Goal: Book appointment/travel/reservation

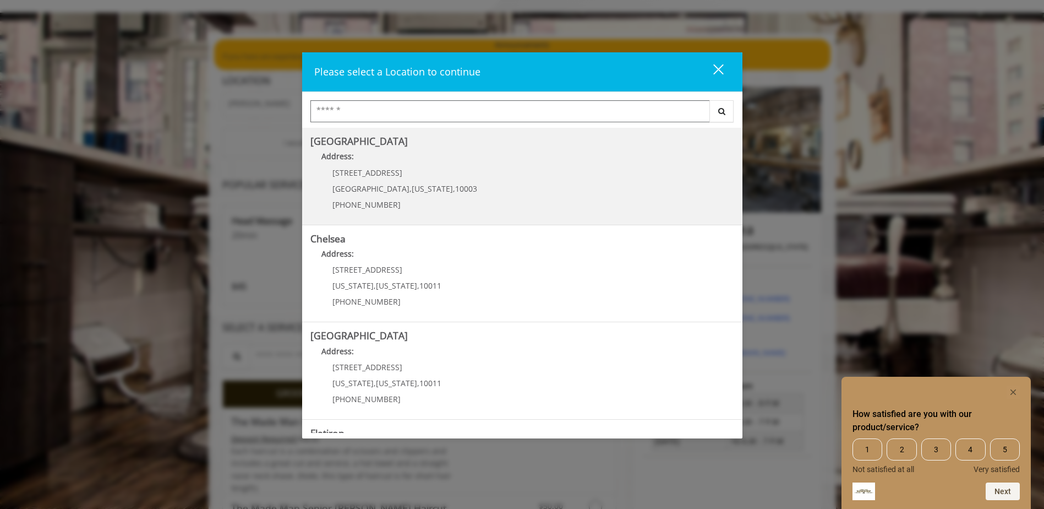
scroll to position [55, 0]
click at [455, 188] on span "10003" at bounding box center [466, 188] width 22 height 10
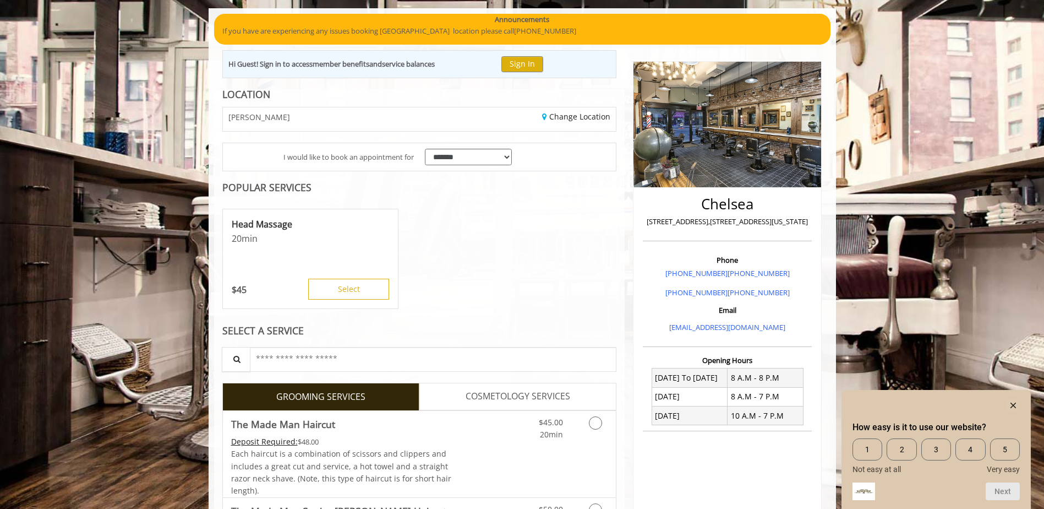
scroll to position [212, 0]
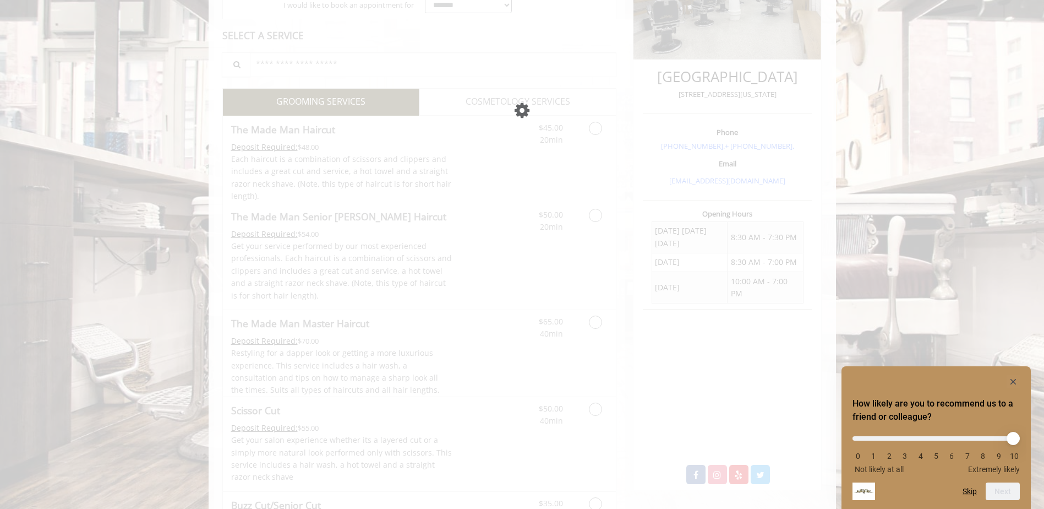
scroll to position [233, 0]
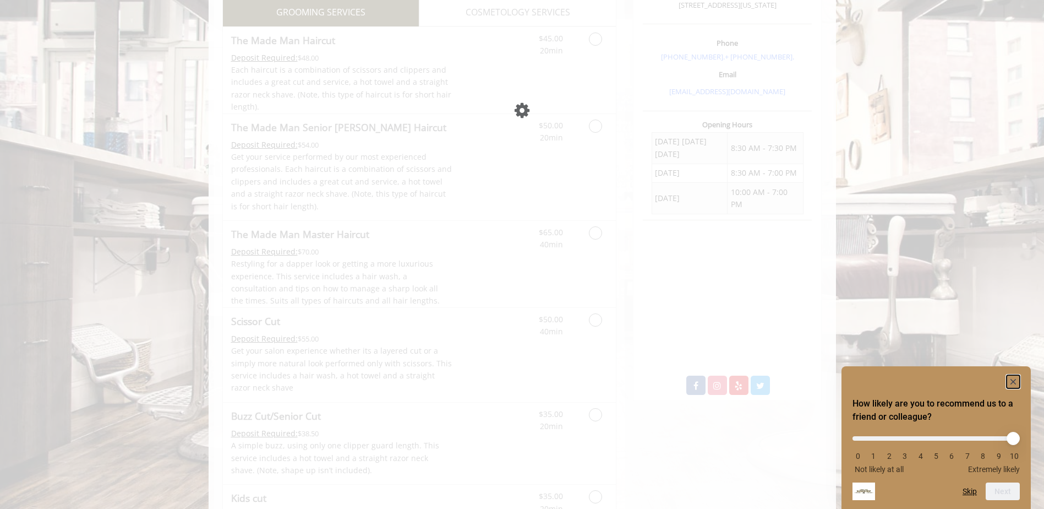
click at [1014, 384] on rect "Hide survey" at bounding box center [1013, 381] width 13 height 13
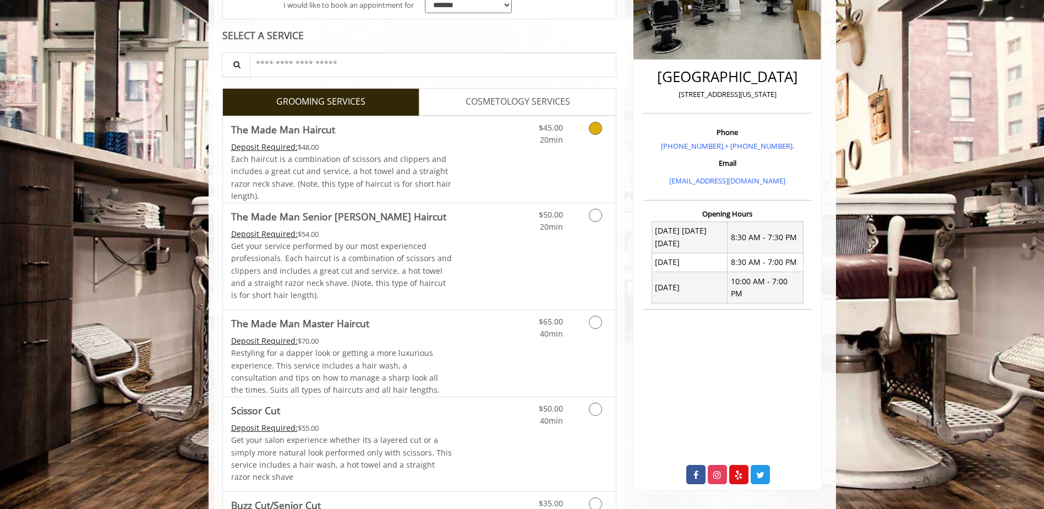
click at [468, 173] on link "Discounted Price" at bounding box center [484, 159] width 65 height 86
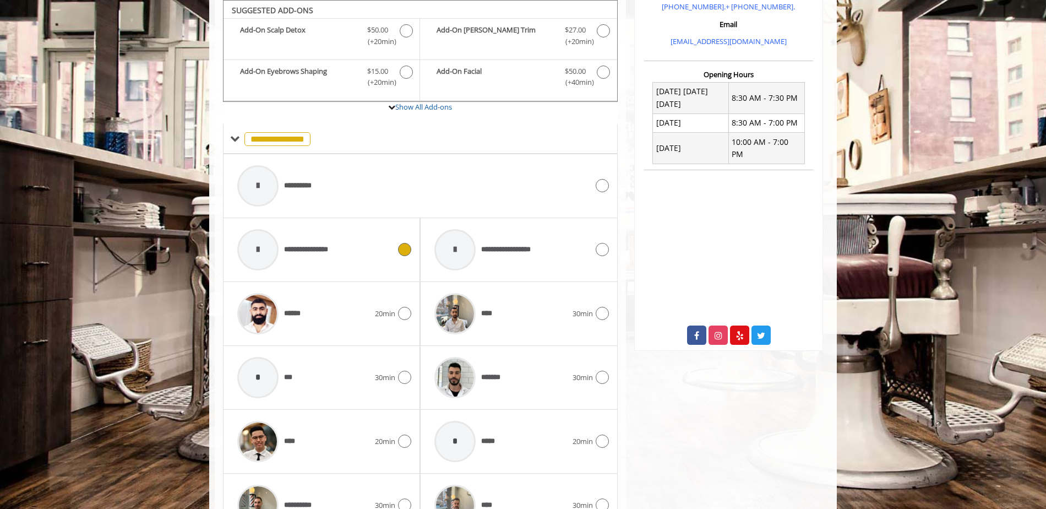
scroll to position [339, 0]
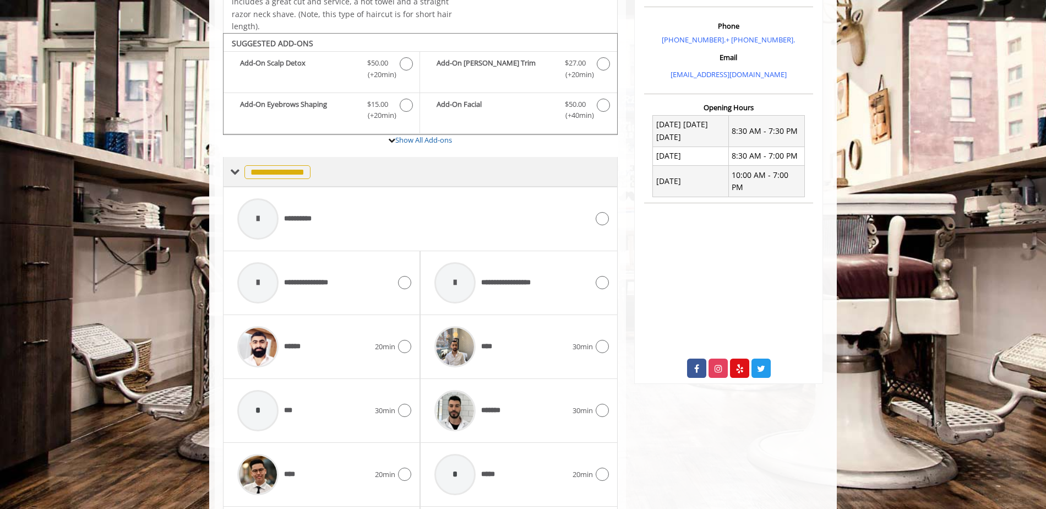
click at [240, 179] on div "**********" at bounding box center [270, 171] width 80 height 16
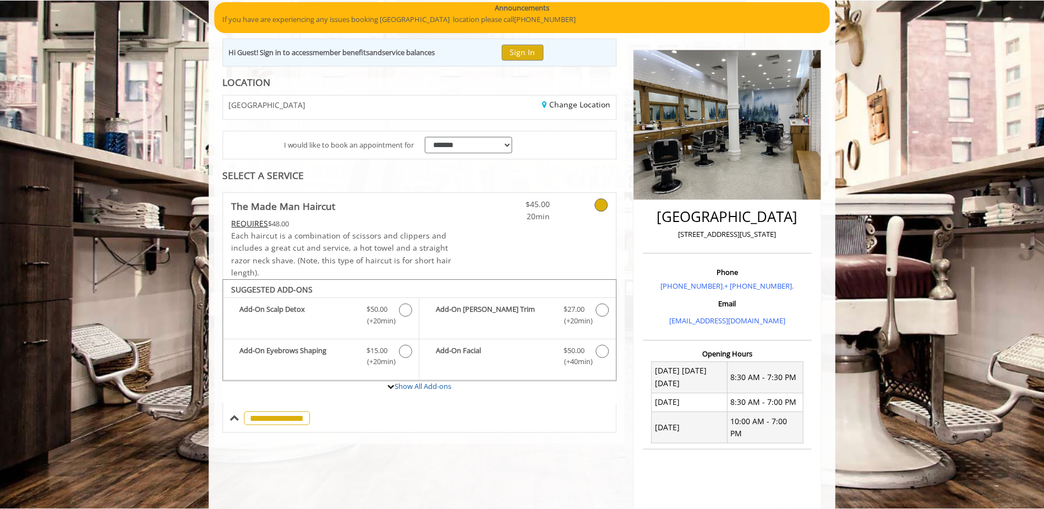
scroll to position [68, 0]
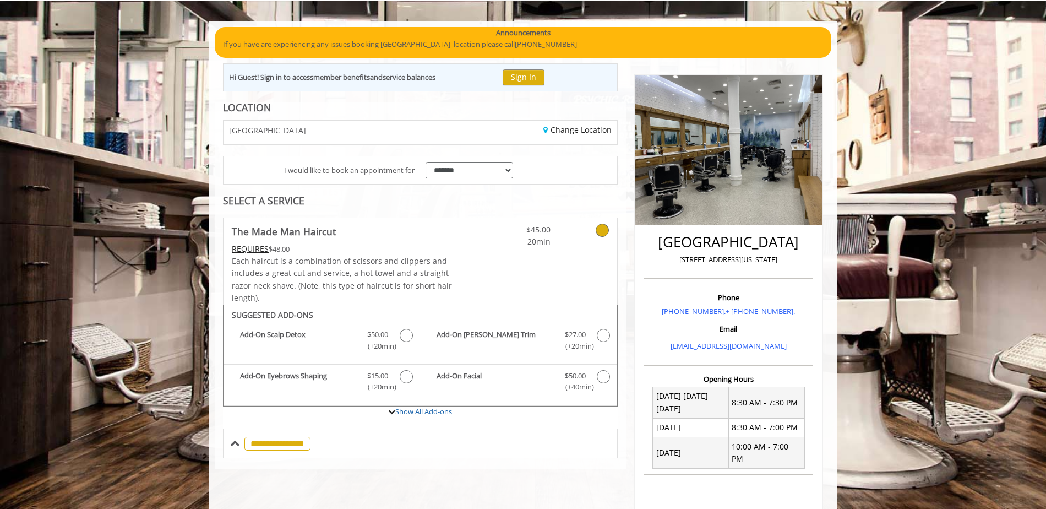
click at [367, 240] on link "The Made Man Haircut REQUIRES $48.00 Each haircut is a combination of scissors …" at bounding box center [342, 261] width 221 height 86
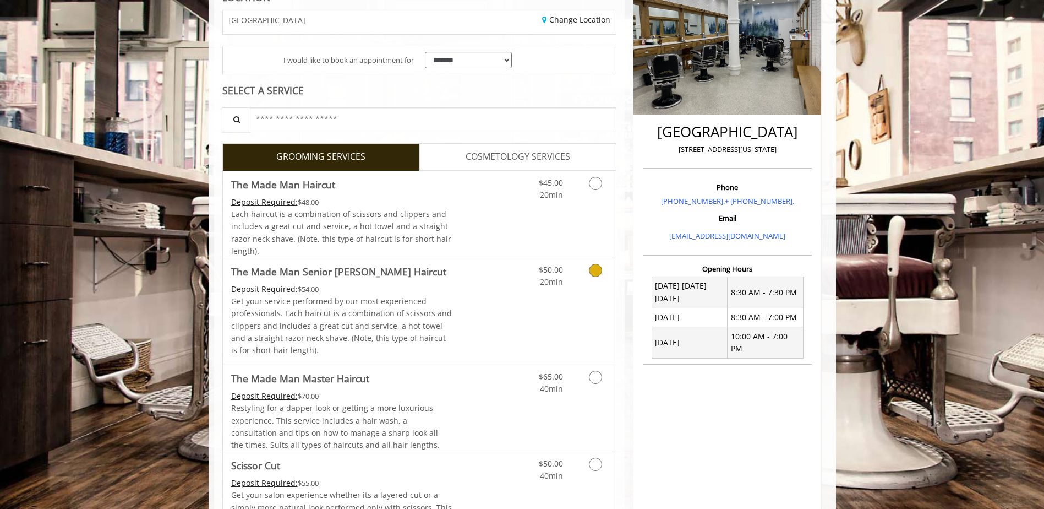
click at [485, 300] on link "Discounted Price" at bounding box center [484, 311] width 65 height 106
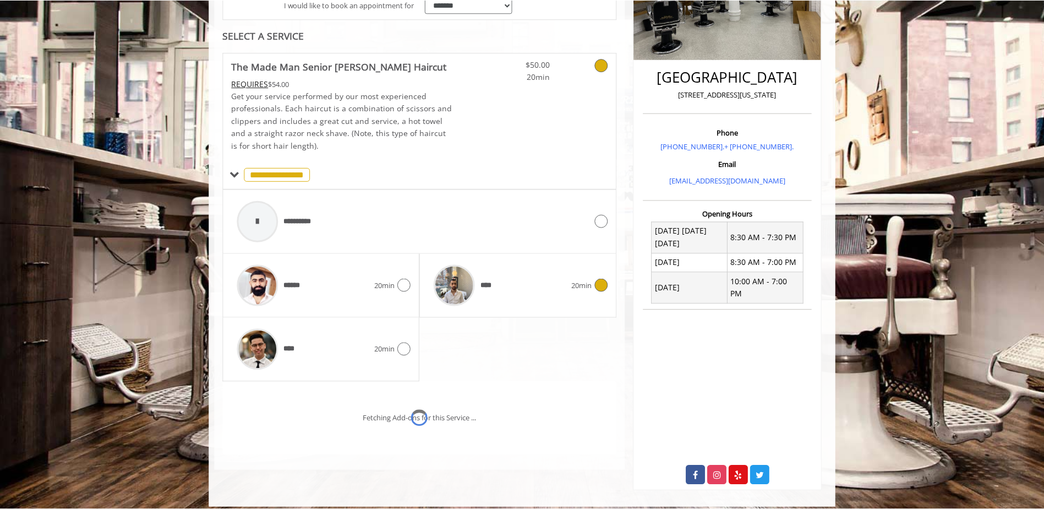
scroll to position [269, 0]
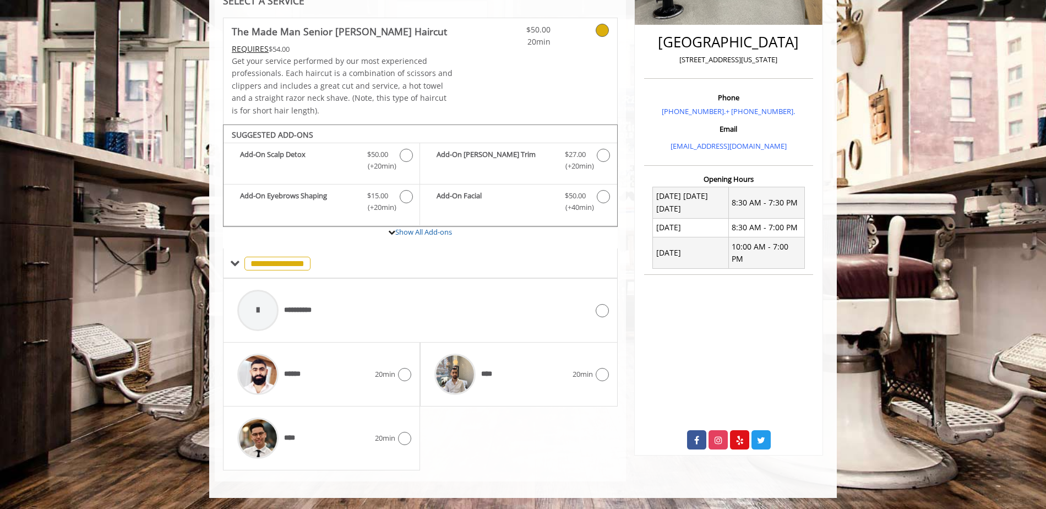
click at [512, 80] on div "$50.00 20min" at bounding box center [550, 71] width 131 height 106
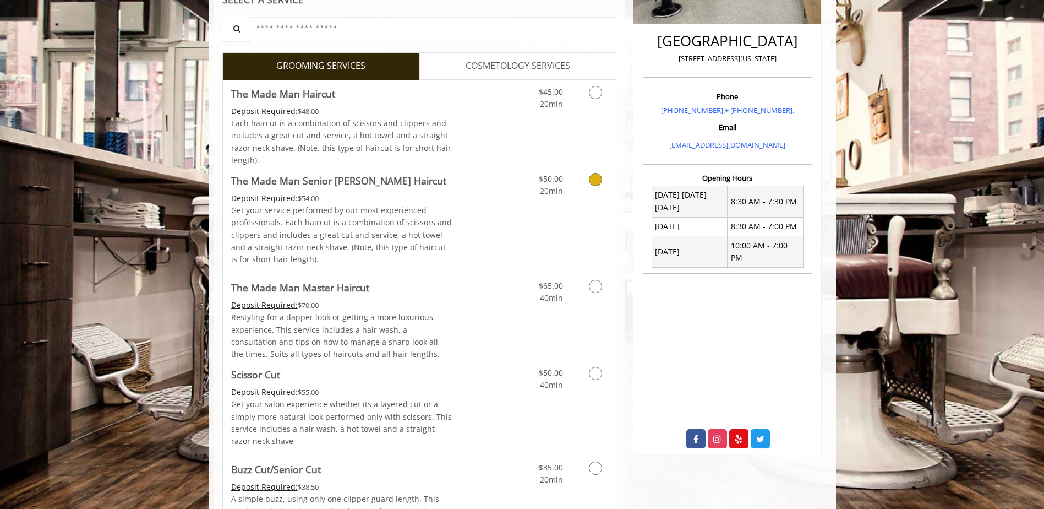
click at [460, 226] on link "Discounted Price" at bounding box center [484, 220] width 65 height 106
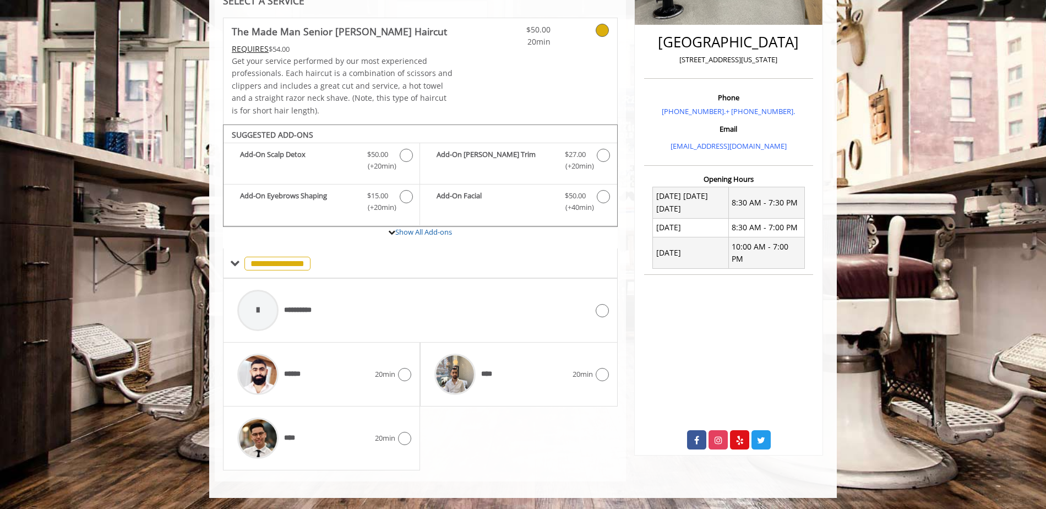
click at [538, 77] on div "$50.00 20min" at bounding box center [550, 71] width 131 height 106
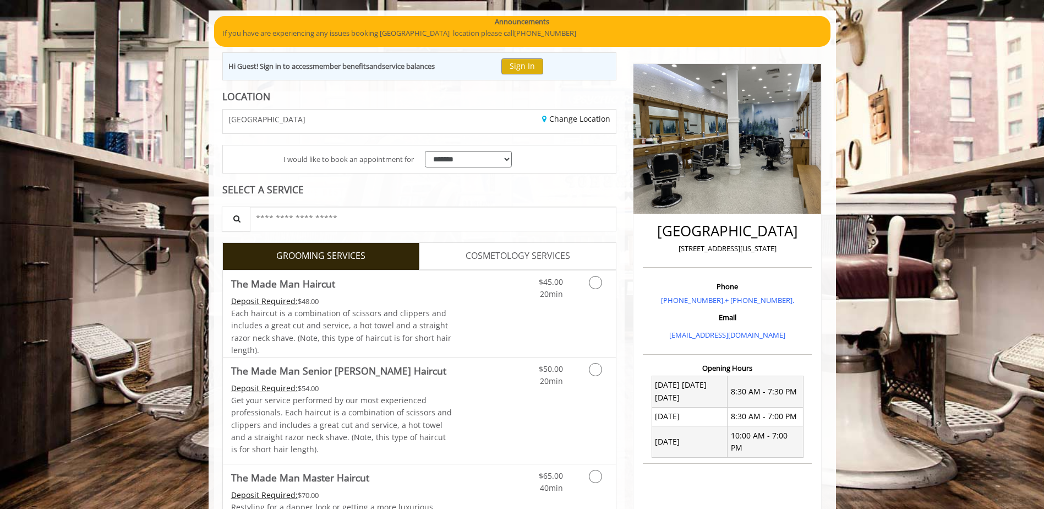
scroll to position [48, 0]
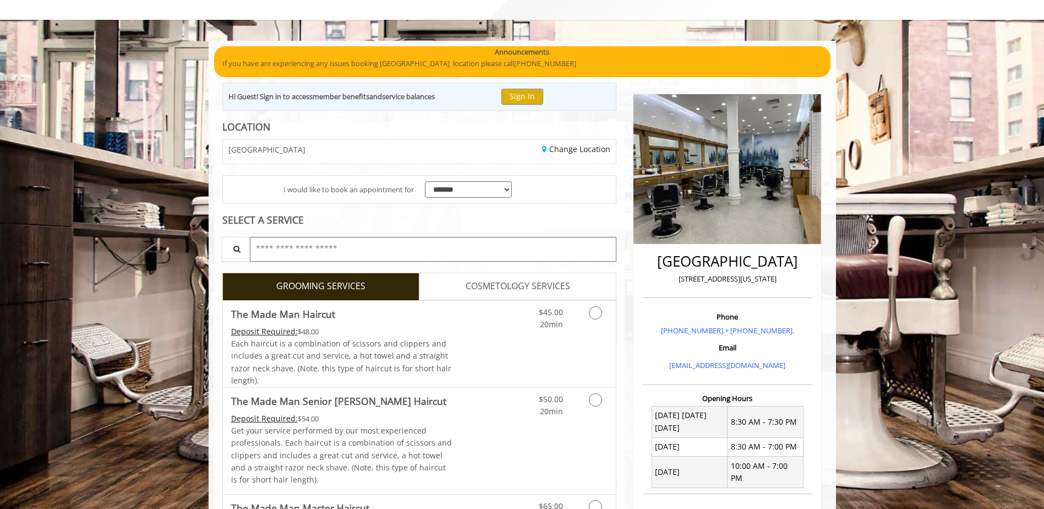
drag, startPoint x: 298, startPoint y: 255, endPoint x: 304, endPoint y: 235, distance: 20.7
click at [298, 254] on input "text" at bounding box center [433, 249] width 367 height 25
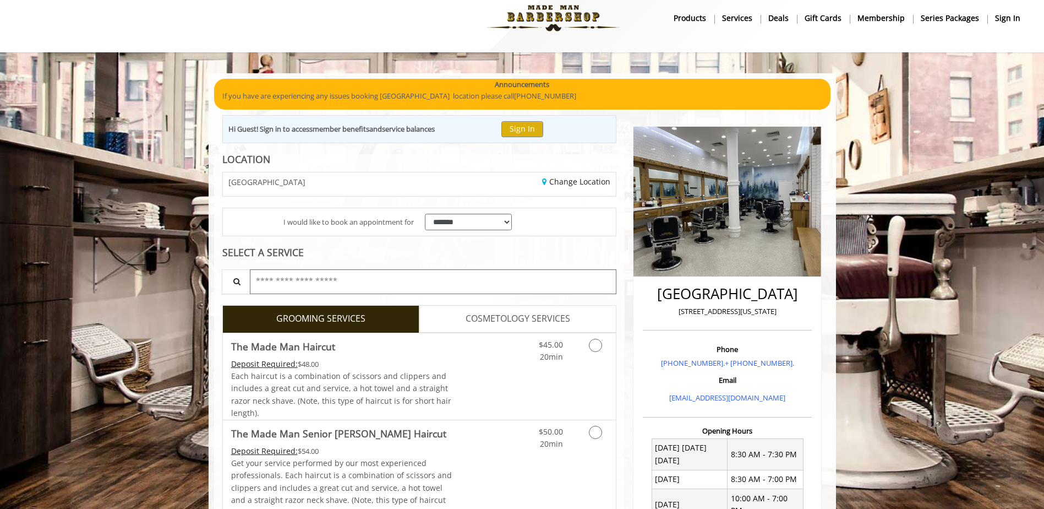
scroll to position [0, 0]
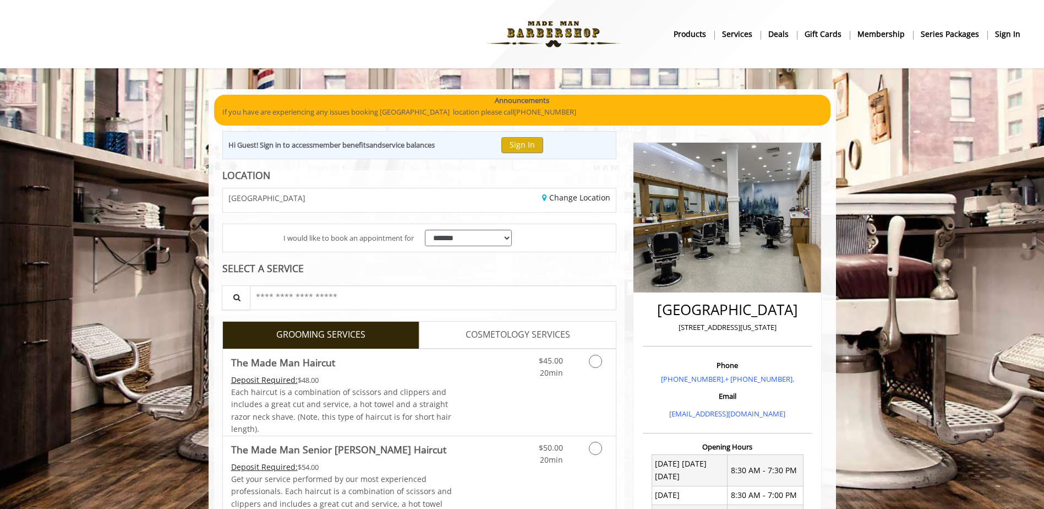
click at [691, 35] on b "products" at bounding box center [690, 34] width 32 height 12
click at [740, 31] on b "Services" at bounding box center [737, 34] width 30 height 12
click at [942, 31] on b "Series packages" at bounding box center [950, 34] width 58 height 12
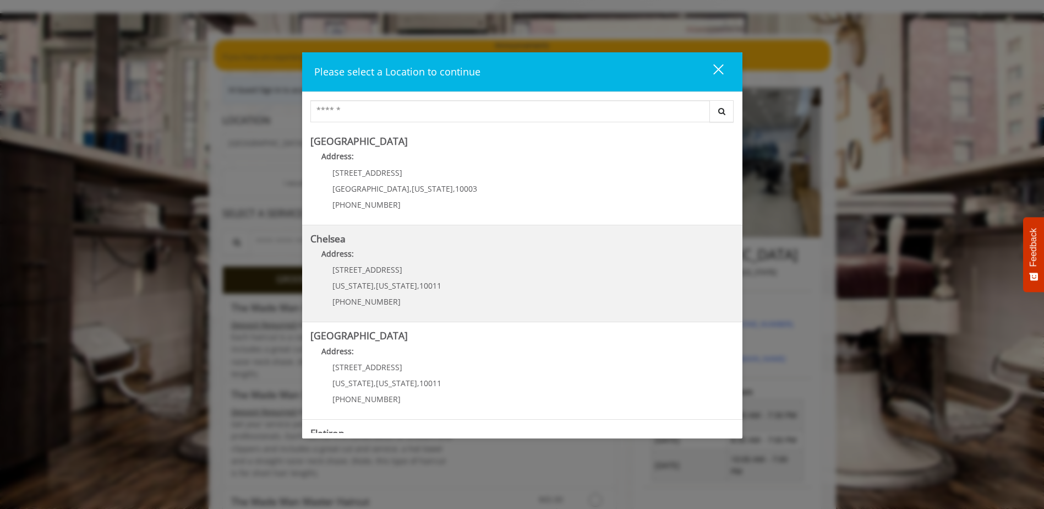
click at [416, 274] on p "[STREET_ADDRESS]" at bounding box center [386, 269] width 109 height 8
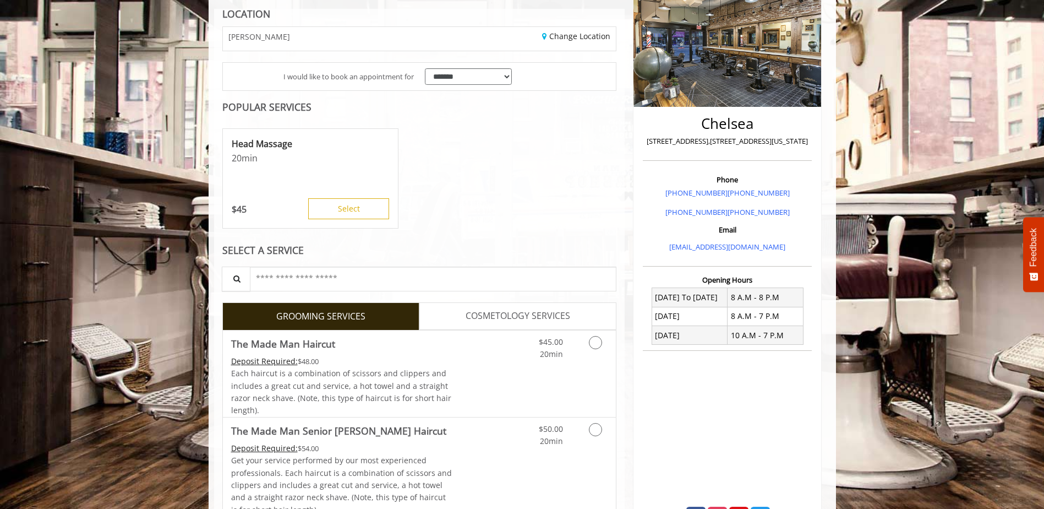
scroll to position [165, 0]
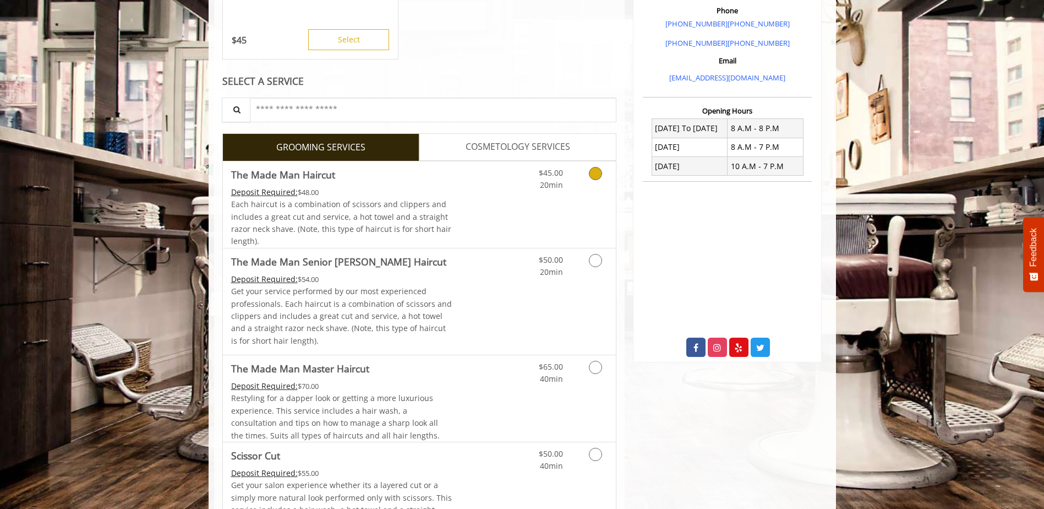
click at [457, 202] on link "Discounted Price" at bounding box center [484, 204] width 65 height 86
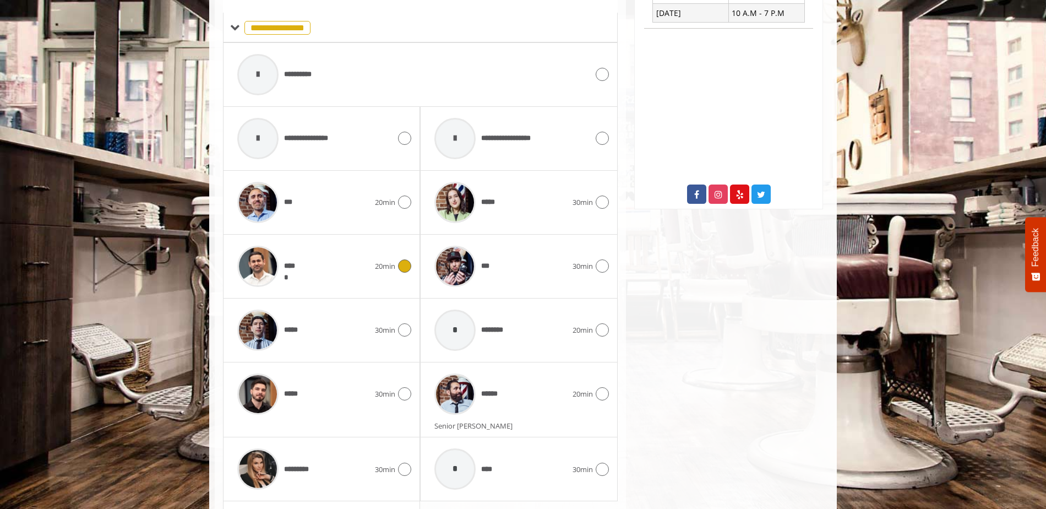
click at [306, 269] on div "*****" at bounding box center [303, 266] width 143 height 52
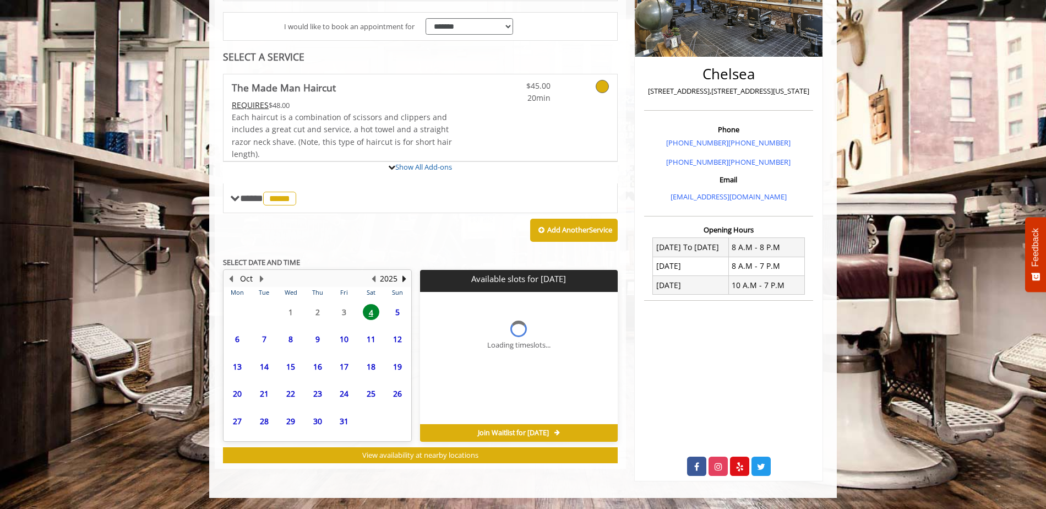
scroll to position [301, 0]
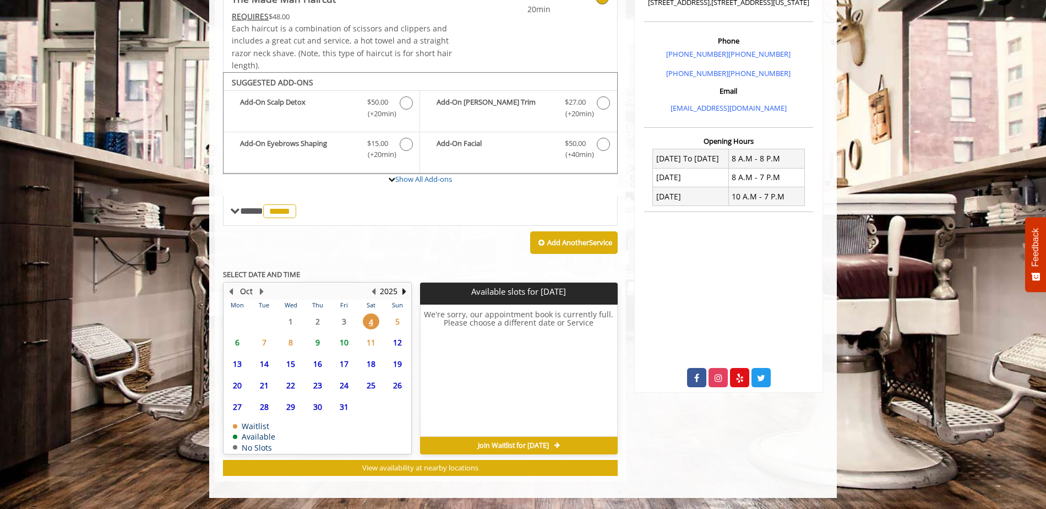
click at [401, 327] on span "5" at bounding box center [397, 321] width 17 height 16
click at [238, 346] on span "6" at bounding box center [237, 342] width 17 height 16
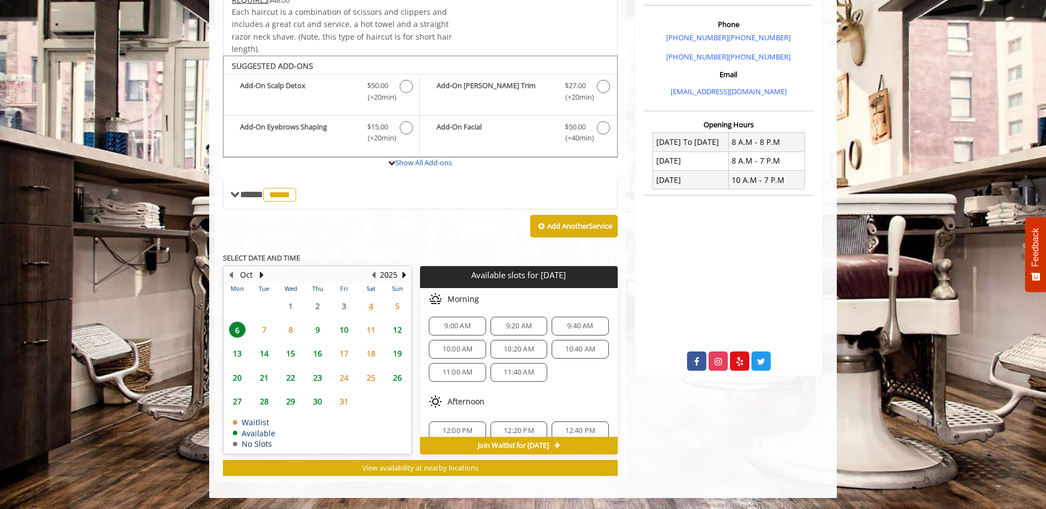
scroll to position [0, 0]
click at [453, 326] on span "9:00 AM" at bounding box center [457, 328] width 26 height 9
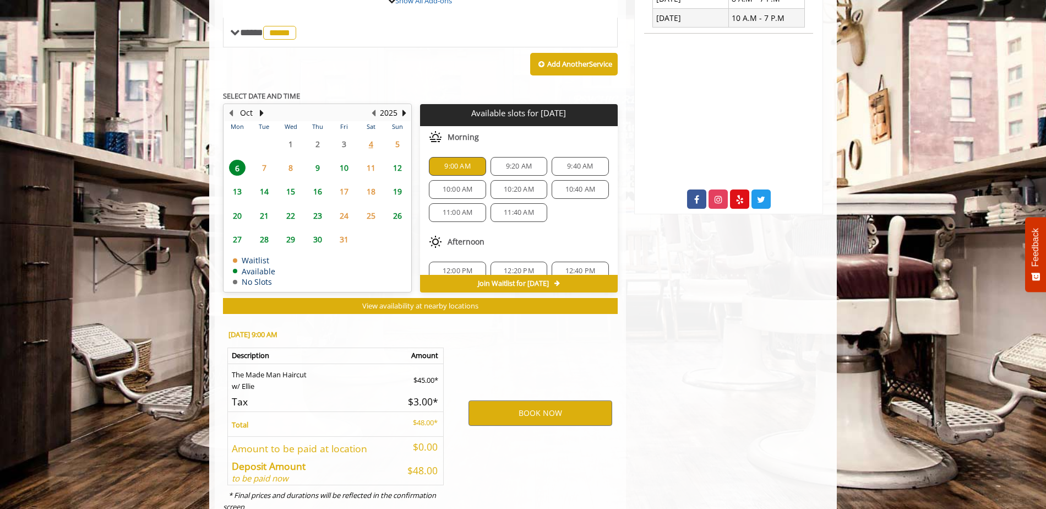
scroll to position [516, 0]
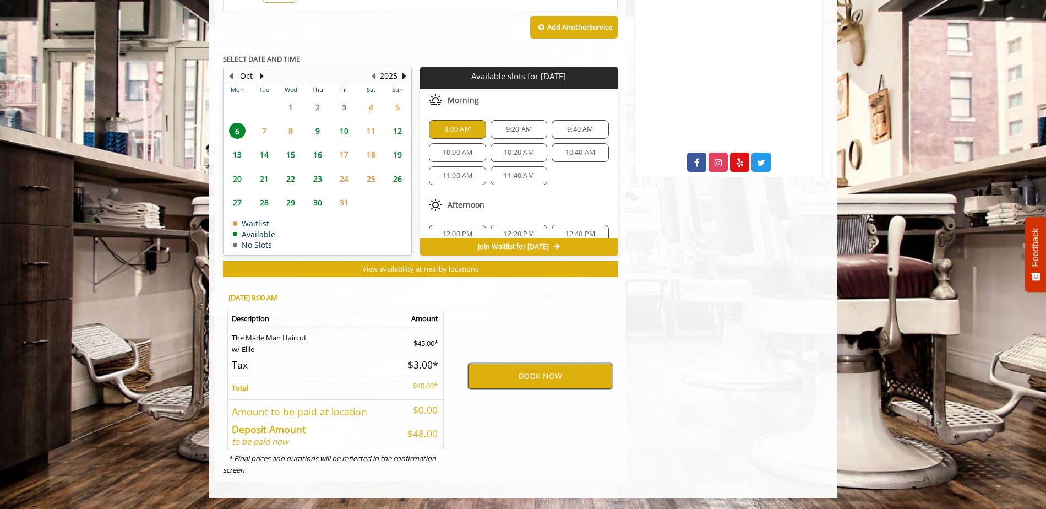
click at [533, 374] on button "BOOK NOW" at bounding box center [540, 375] width 144 height 25
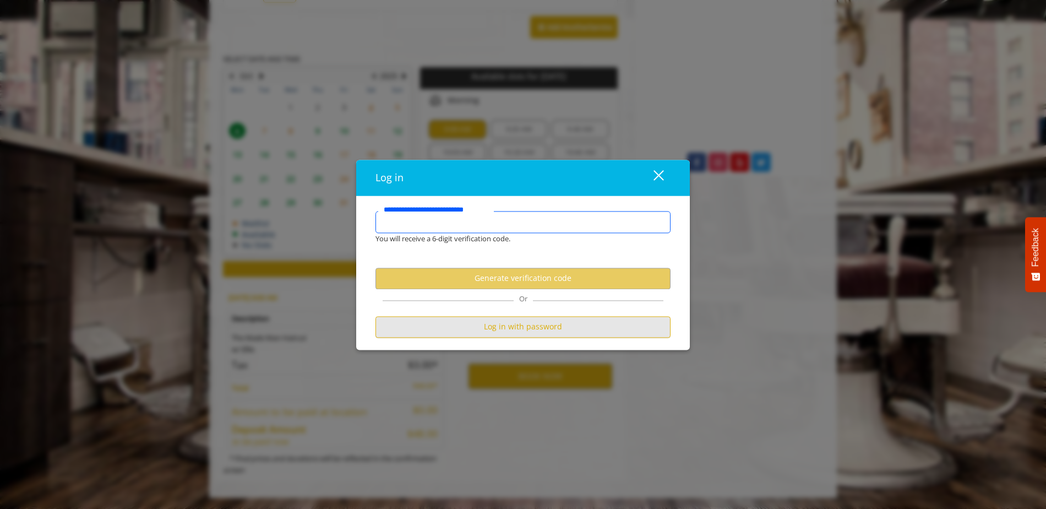
type input "**********"
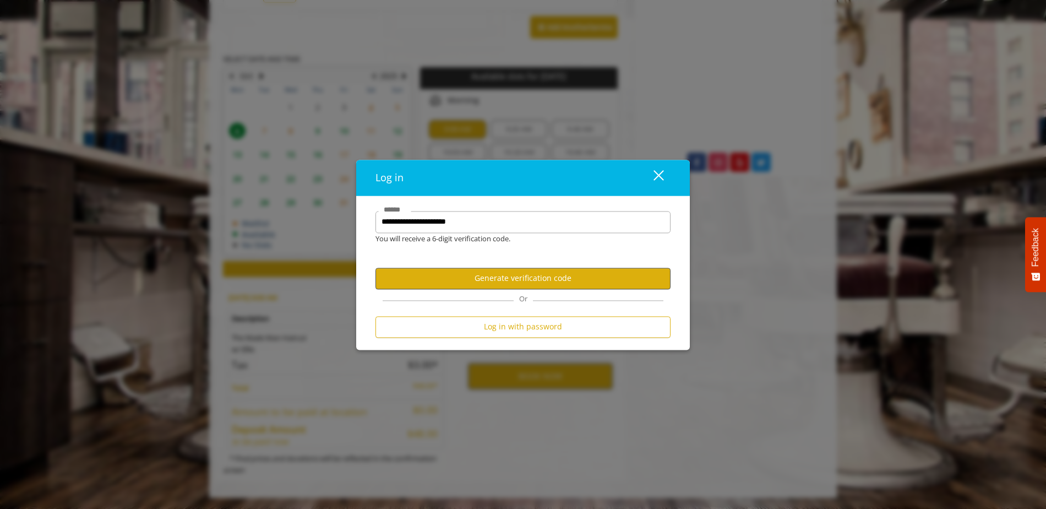
scroll to position [0, 0]
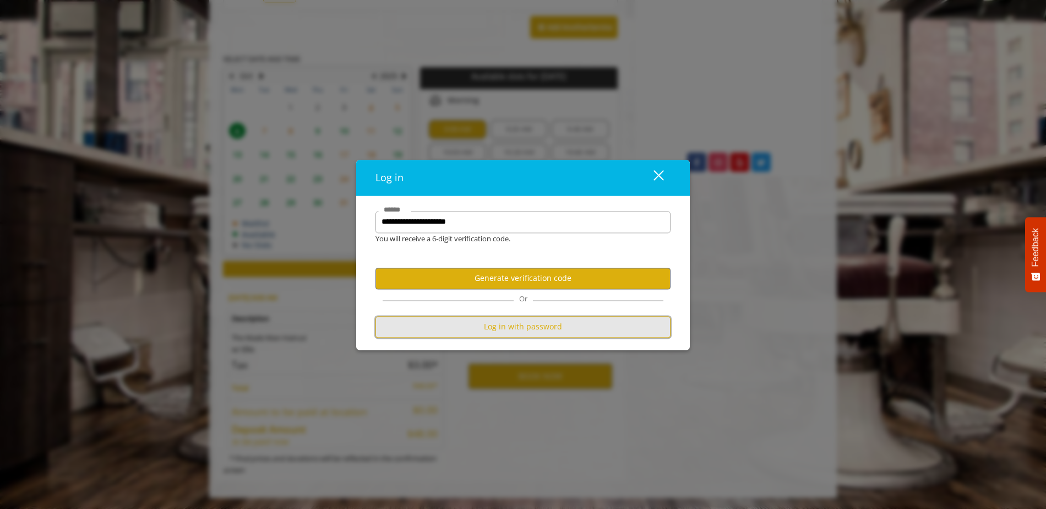
click at [529, 319] on button "Log in with password" at bounding box center [522, 326] width 295 height 21
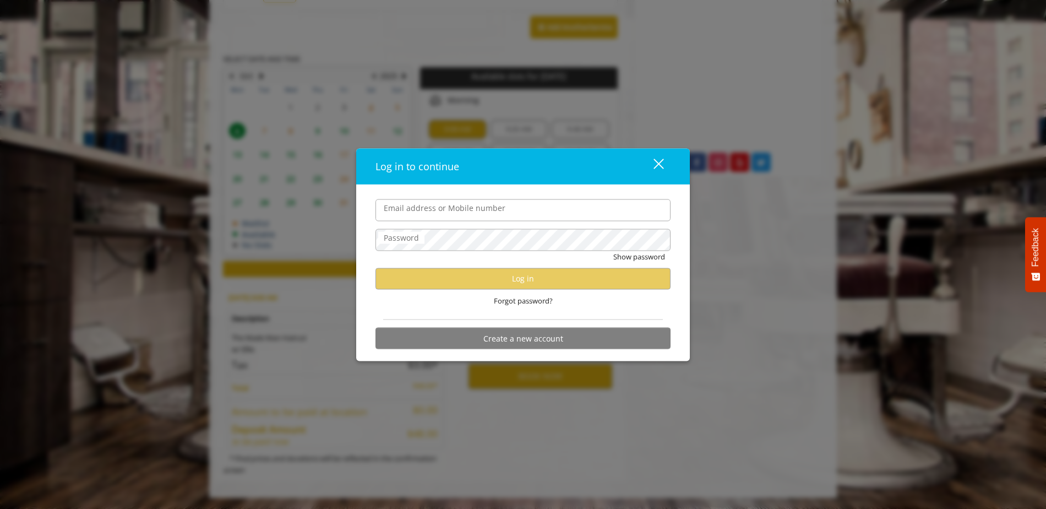
click at [497, 212] on input "Email address or Mobile number" at bounding box center [522, 210] width 295 height 22
type input "**********"
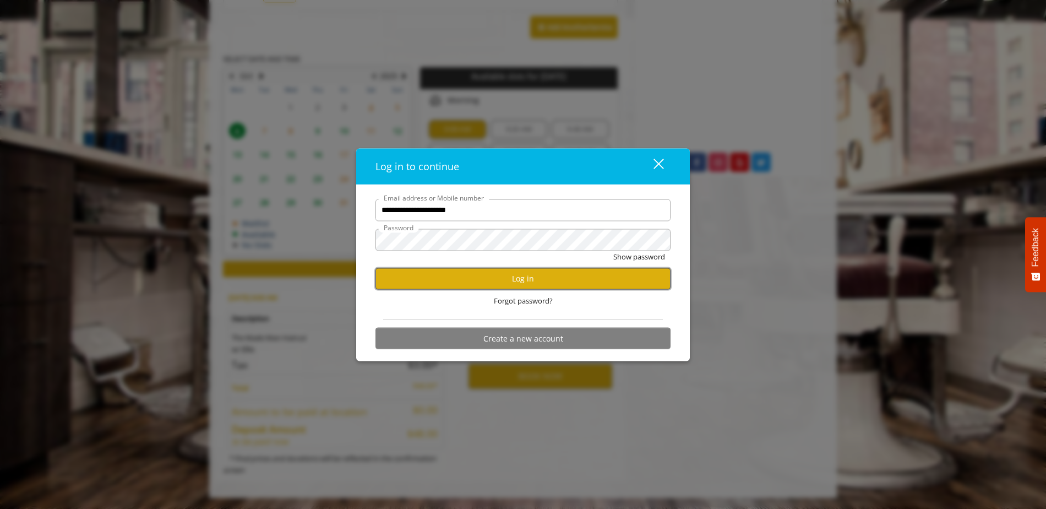
click at [499, 283] on button "Log in" at bounding box center [522, 277] width 295 height 21
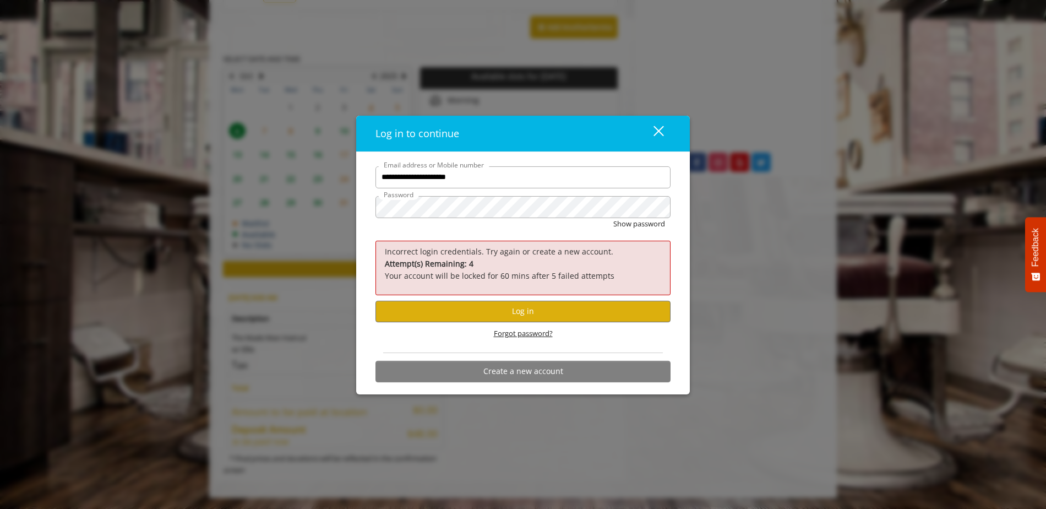
click at [520, 330] on span "Forgot password?" at bounding box center [523, 333] width 59 height 12
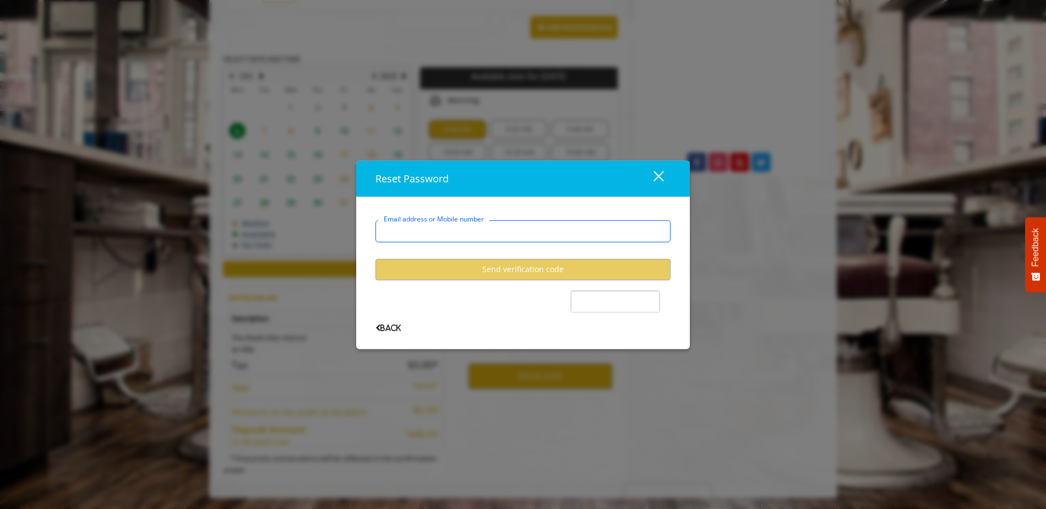
click at [560, 228] on input "Email address or Mobile number" at bounding box center [522, 231] width 295 height 22
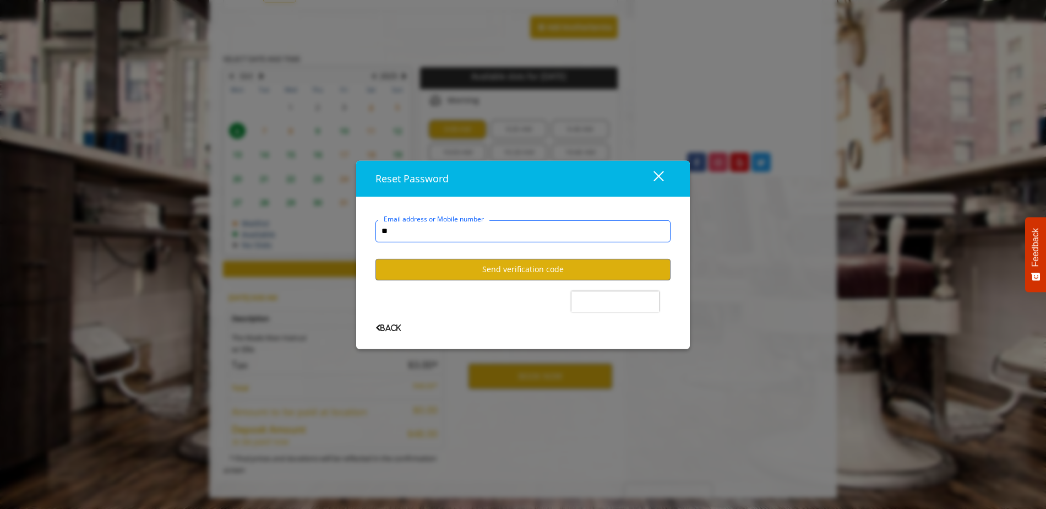
type input "*"
type input "**********"
click at [499, 268] on button "Send verification code" at bounding box center [522, 269] width 295 height 21
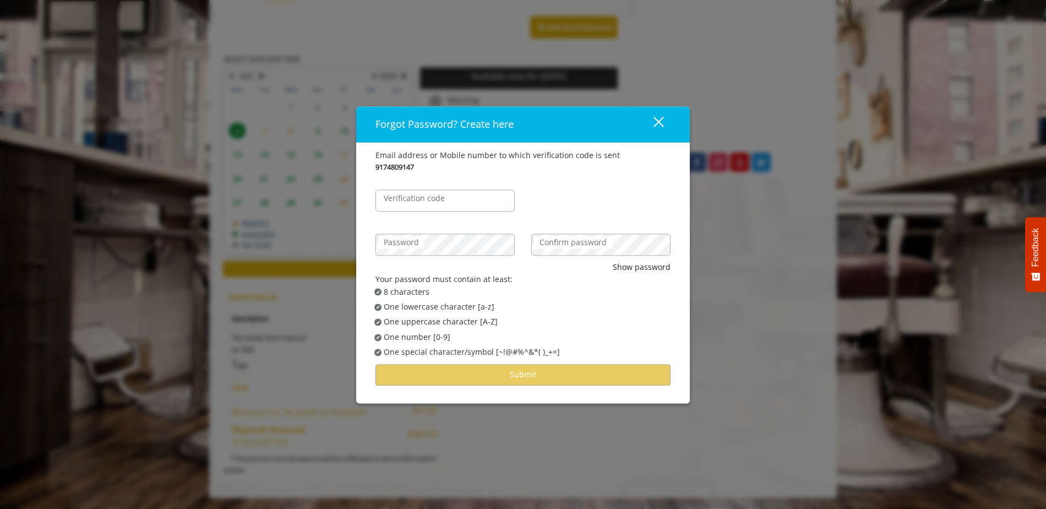
click at [457, 212] on div "Verification code" at bounding box center [445, 195] width 156 height 44
click at [454, 206] on input "Verification code" at bounding box center [444, 200] width 139 height 22
type input "******"
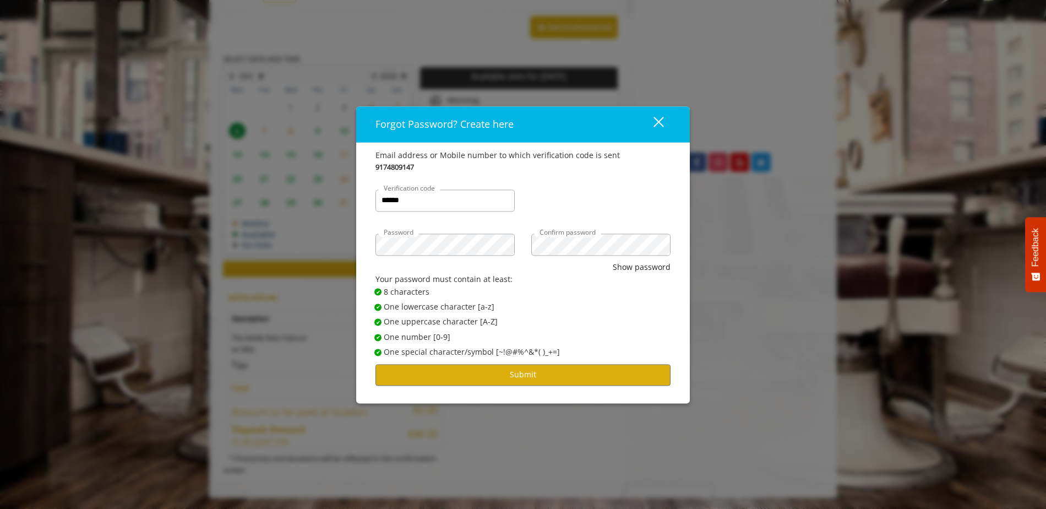
click at [597, 288] on span "✔ Password Satisfies 8 characters" at bounding box center [526, 292] width 304 height 12
click at [507, 376] on button "Submit" at bounding box center [522, 374] width 295 height 21
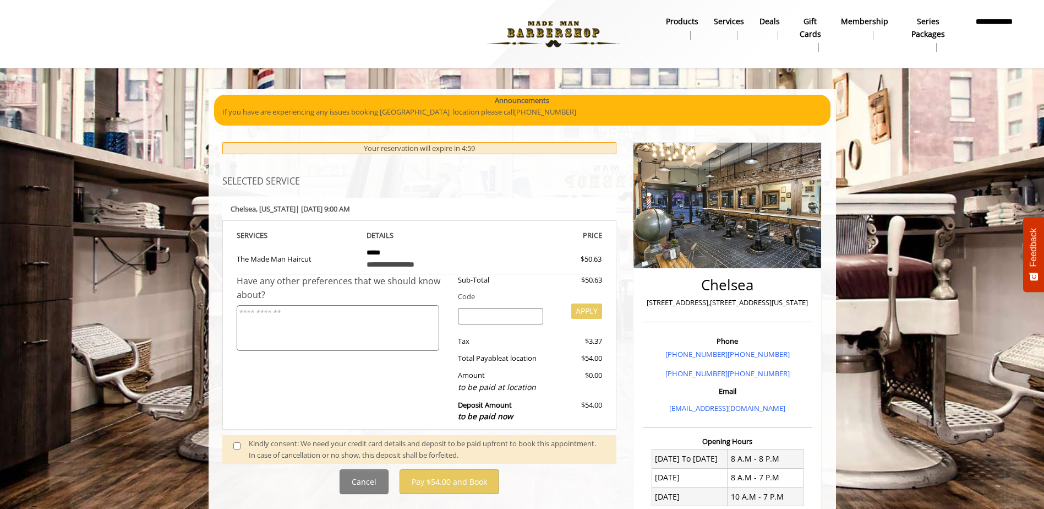
click at [491, 232] on th "PRICE" at bounding box center [541, 235] width 122 height 13
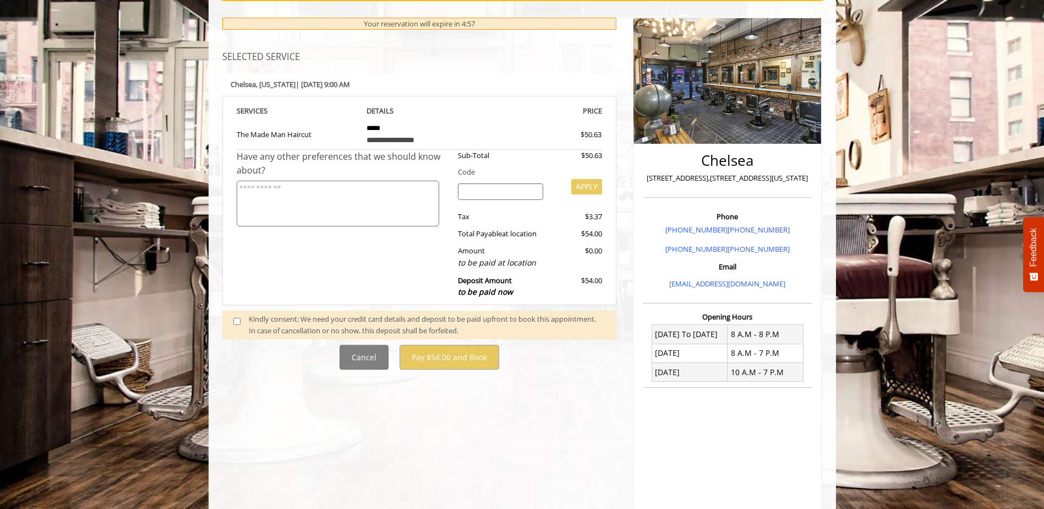
scroll to position [107, 0]
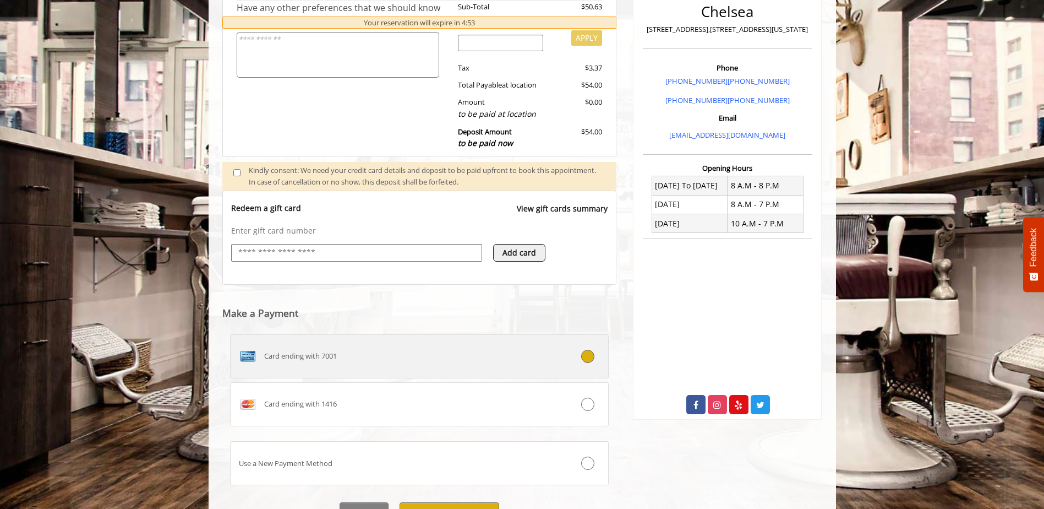
click at [346, 361] on div "Card ending with 7001" at bounding box center [388, 356] width 315 height 18
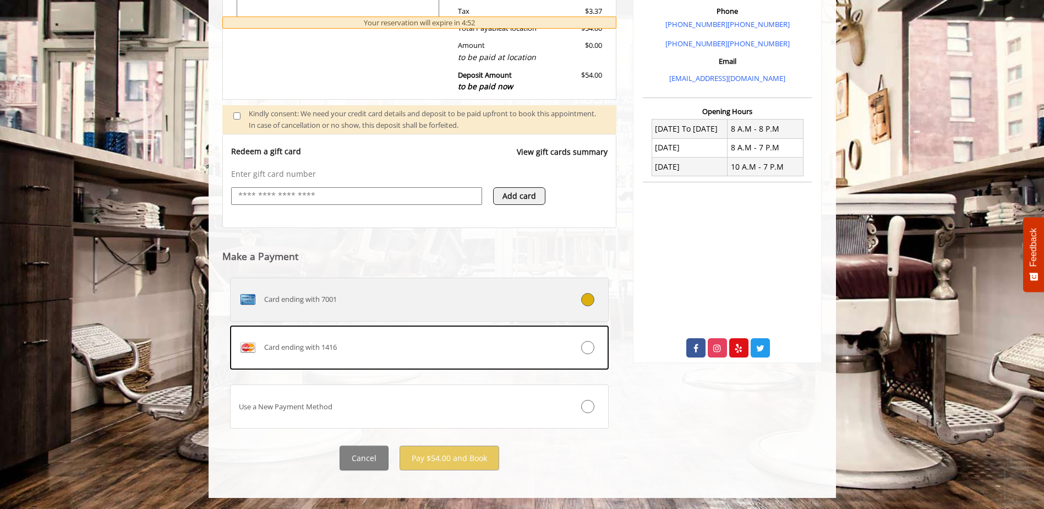
click at [449, 302] on div "Card ending with 7001" at bounding box center [388, 300] width 315 height 18
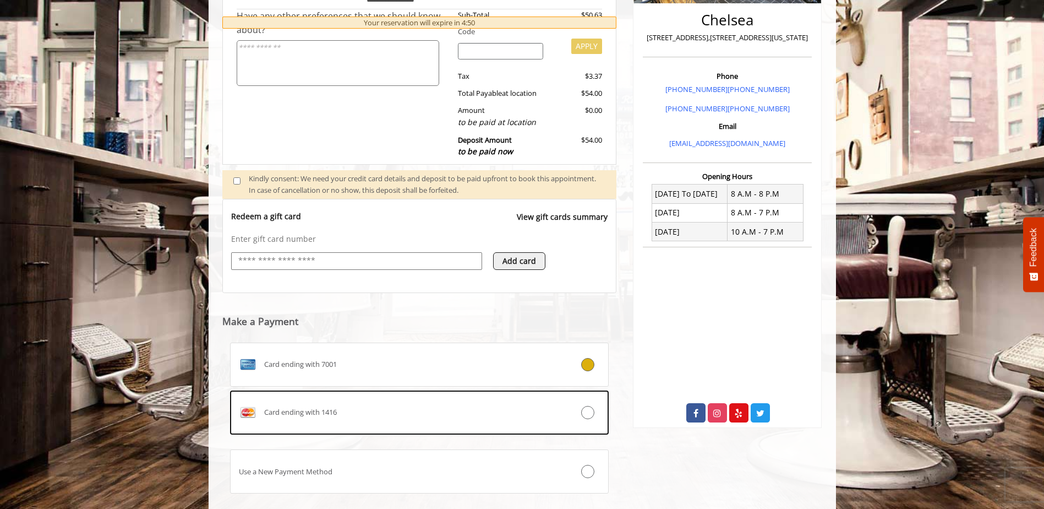
scroll to position [1, 0]
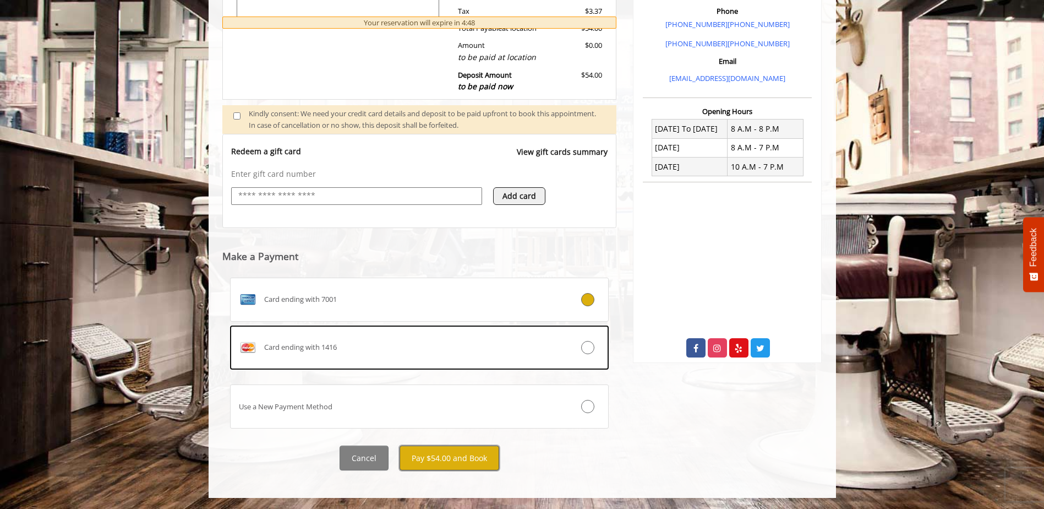
click at [449, 461] on button "Pay $54.00 and Book" at bounding box center [450, 457] width 100 height 25
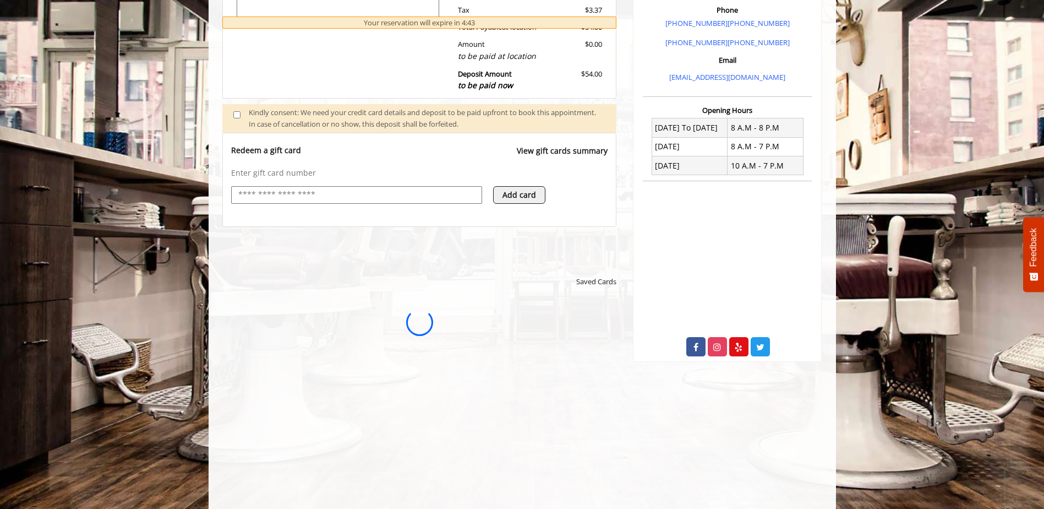
scroll to position [0, 0]
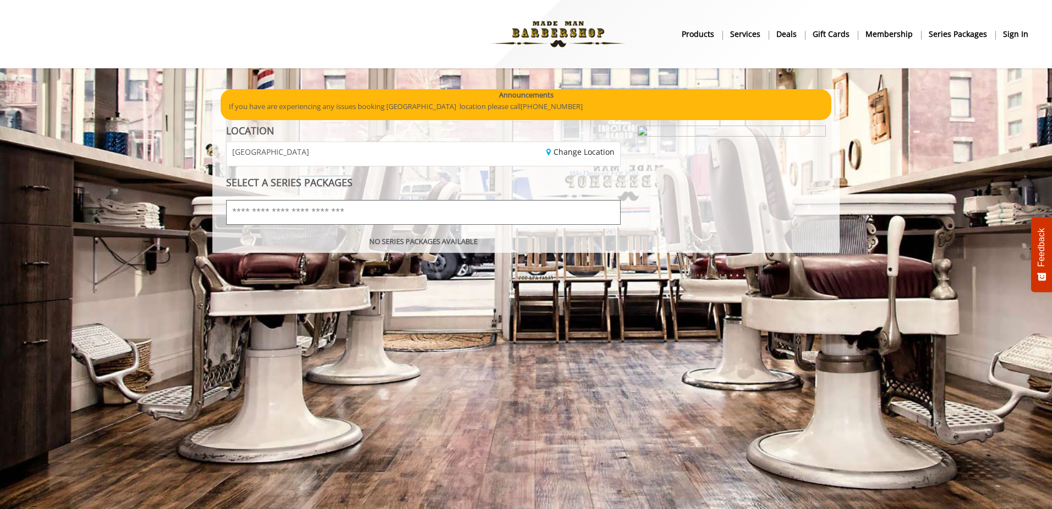
click at [302, 217] on input "text" at bounding box center [423, 212] width 395 height 25
click at [303, 217] on input "text" at bounding box center [423, 212] width 395 height 25
click at [334, 170] on div "Show Offers LOCATION [GEOGRAPHIC_DATA] Change Location SELECT A SERIES PACKAGES…" at bounding box center [423, 186] width 411 height 122
click at [336, 157] on div "GREENWICH VILLAGE" at bounding box center [321, 154] width 205 height 24
click at [275, 152] on span "GREENWICH VILLAGE" at bounding box center [270, 152] width 77 height 8
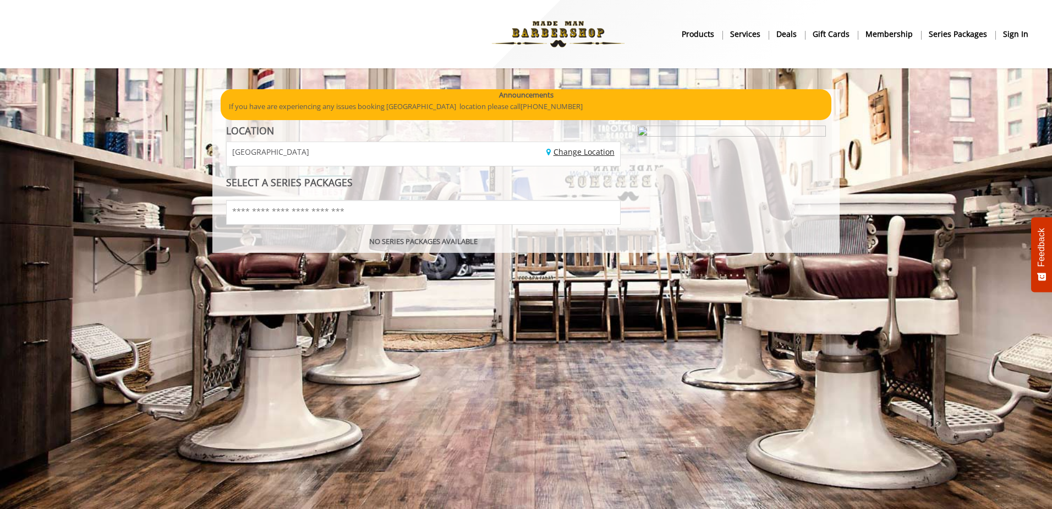
click at [583, 157] on link "Change Location" at bounding box center [581, 151] width 68 height 10
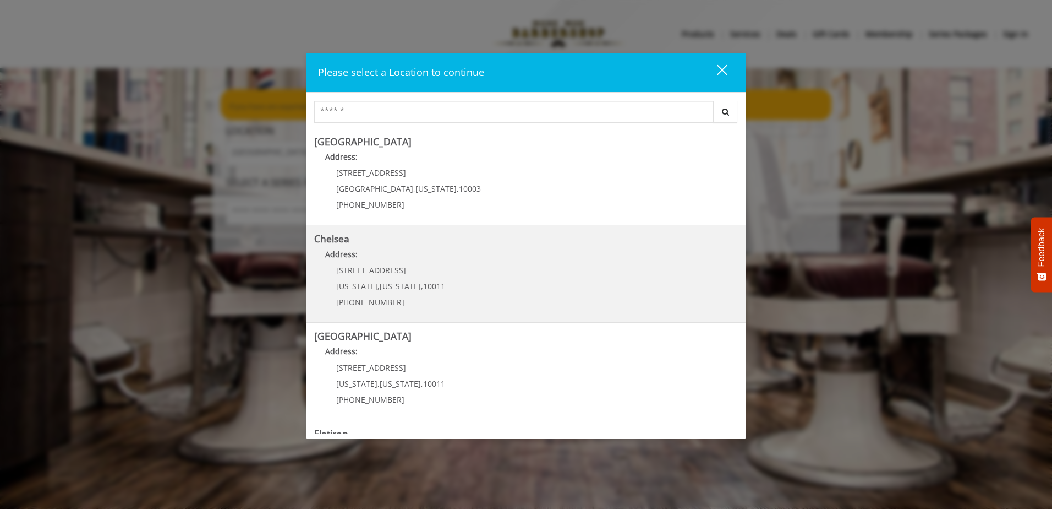
click at [383, 254] on p "Address:" at bounding box center [526, 257] width 424 height 18
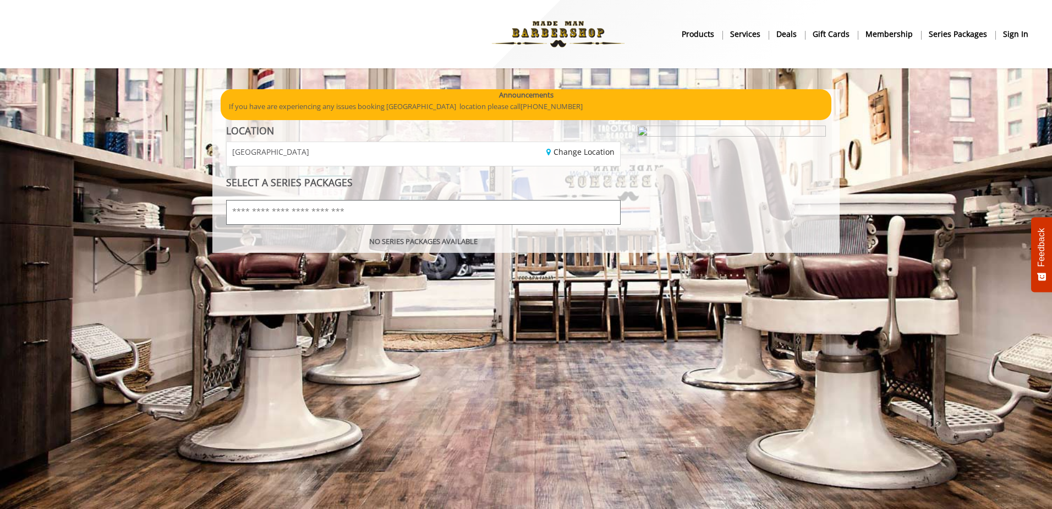
click at [390, 207] on input "text" at bounding box center [423, 212] width 395 height 25
click at [315, 218] on input "text" at bounding box center [423, 212] width 395 height 25
click at [315, 217] on input "text" at bounding box center [423, 212] width 395 height 25
